Goal: Find specific page/section: Find specific page/section

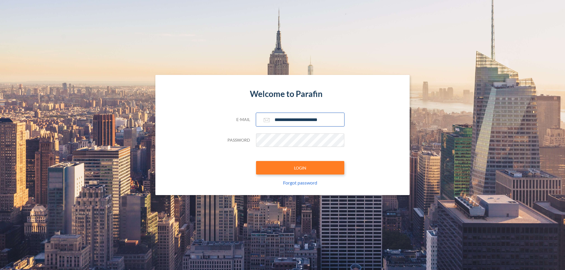
type input "**********"
click at [300, 168] on button "LOGIN" at bounding box center [300, 168] width 88 height 14
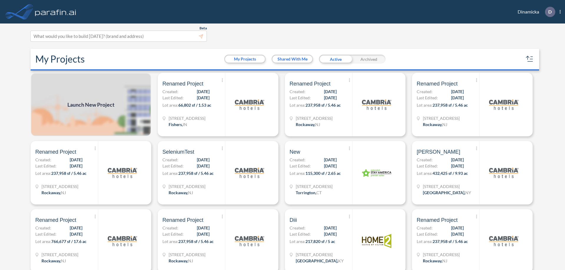
scroll to position [1, 0]
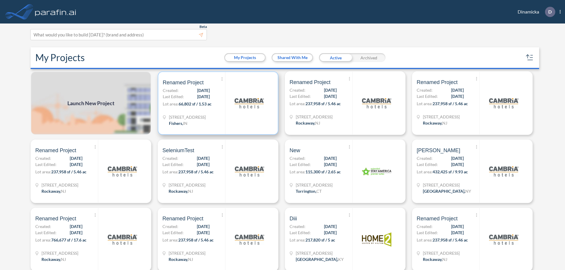
click at [217, 103] on p "Lot area: 66,802 sf / 1.53 ac" at bounding box center [194, 105] width 62 height 9
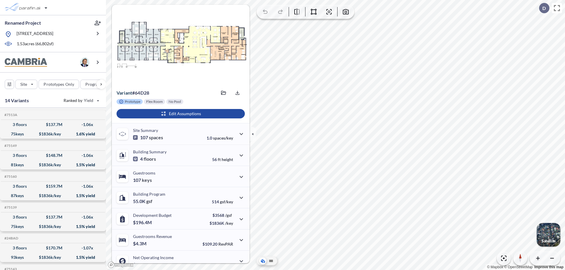
scroll to position [30, 0]
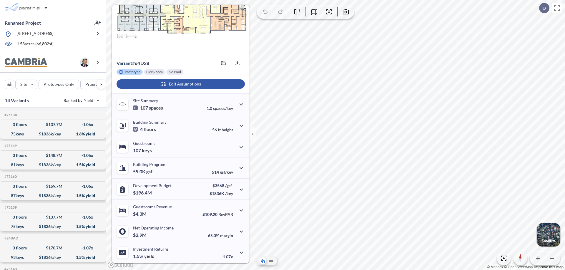
click at [180, 84] on div "button" at bounding box center [180, 83] width 128 height 9
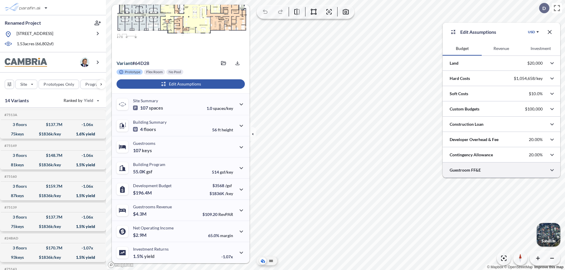
click at [501, 170] on div at bounding box center [501, 170] width 118 height 15
